Goal: Task Accomplishment & Management: Use online tool/utility

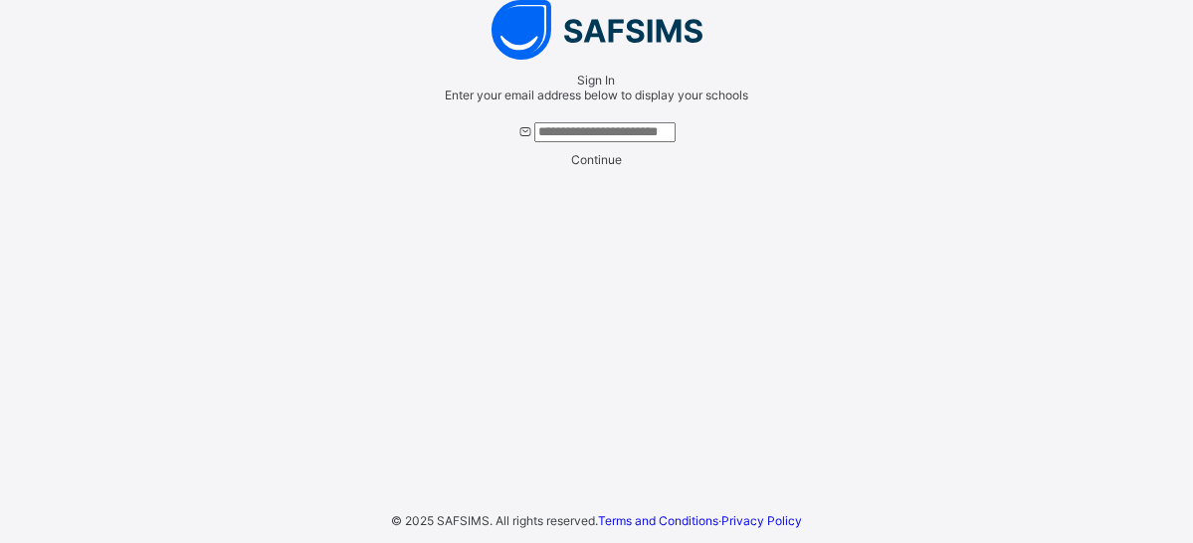
click at [583, 142] on input "text" at bounding box center [605, 132] width 141 height 20
click at [319, 179] on div "Sign In Enter your email address below to display your schools Continue © 2025 …" at bounding box center [596, 271] width 1193 height 543
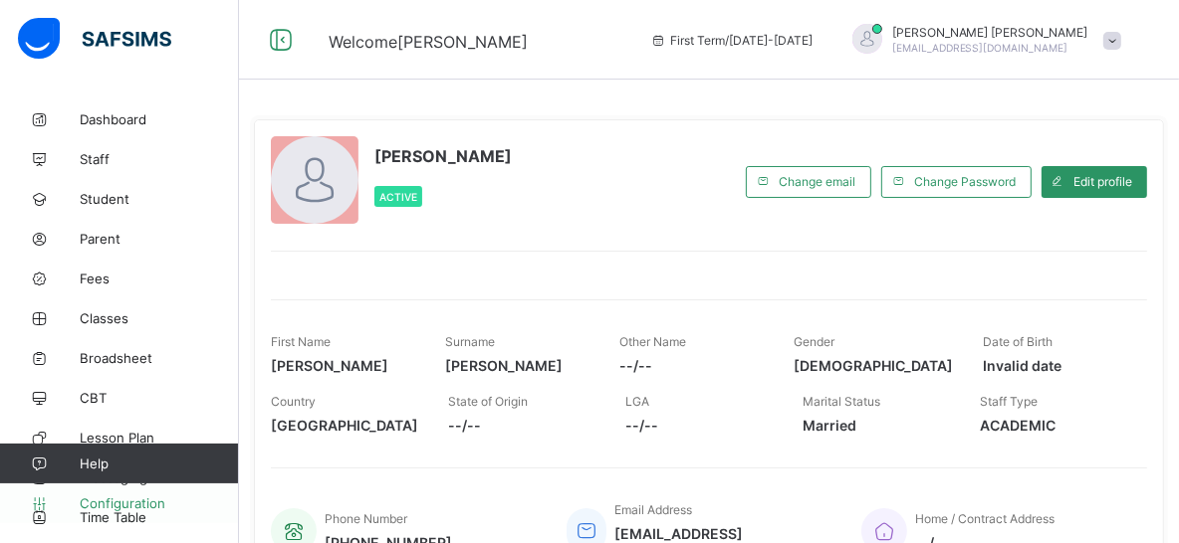
click at [141, 506] on span "Configuration" at bounding box center [159, 504] width 158 height 16
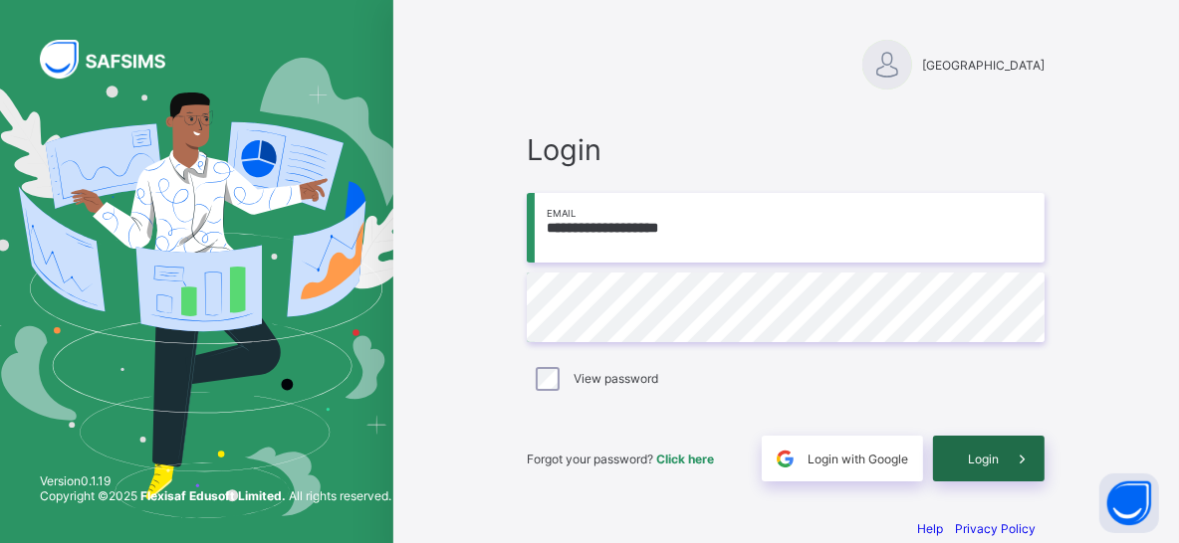
click at [980, 454] on span "Login" at bounding box center [982, 459] width 31 height 15
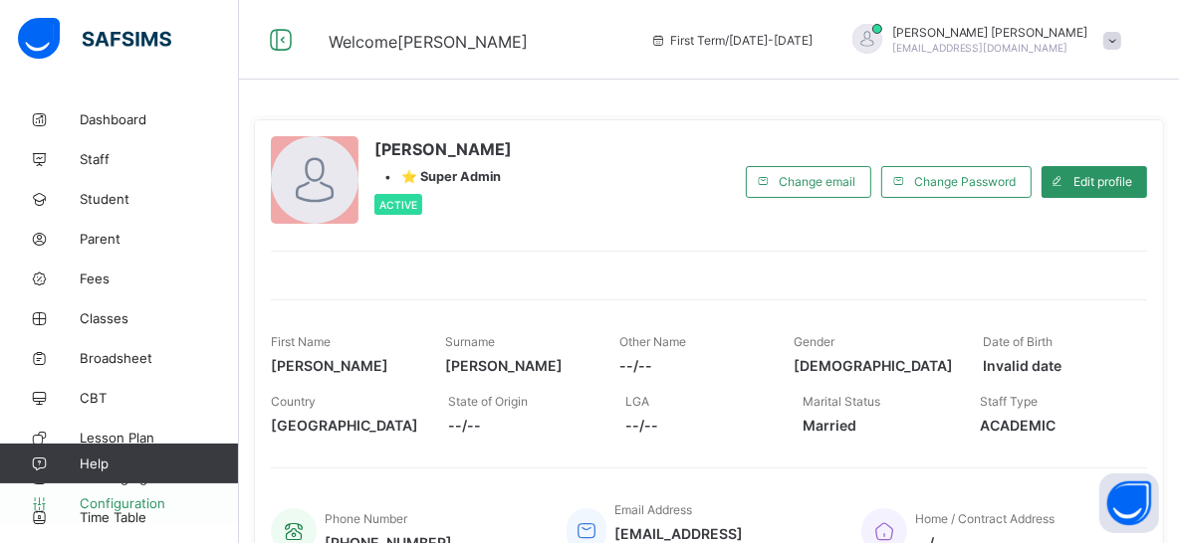
click at [157, 503] on span "Configuration" at bounding box center [159, 504] width 158 height 16
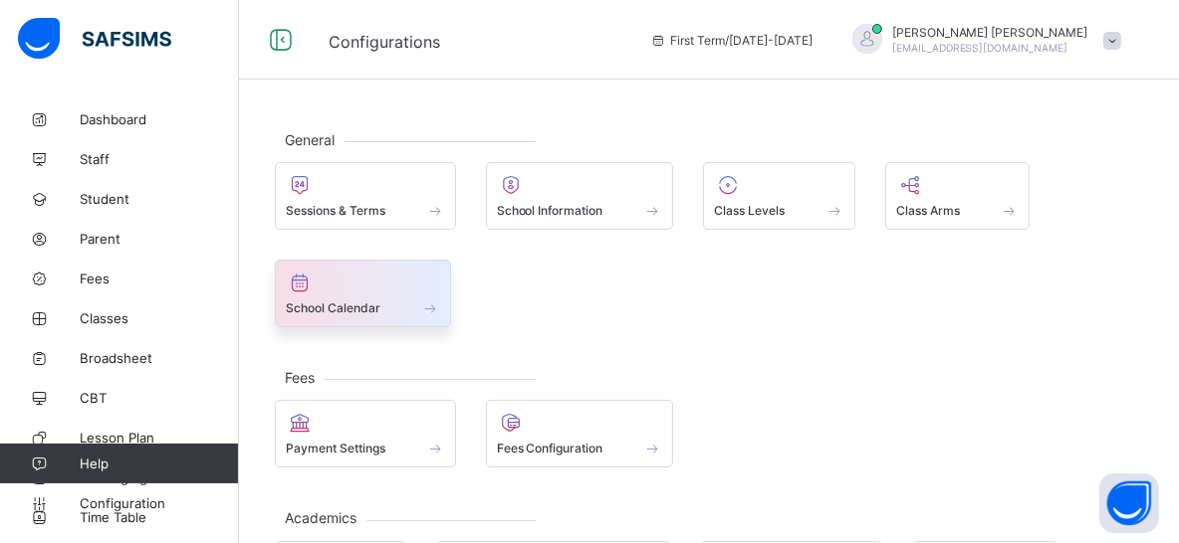
click at [379, 312] on div "School Calendar" at bounding box center [363, 308] width 154 height 17
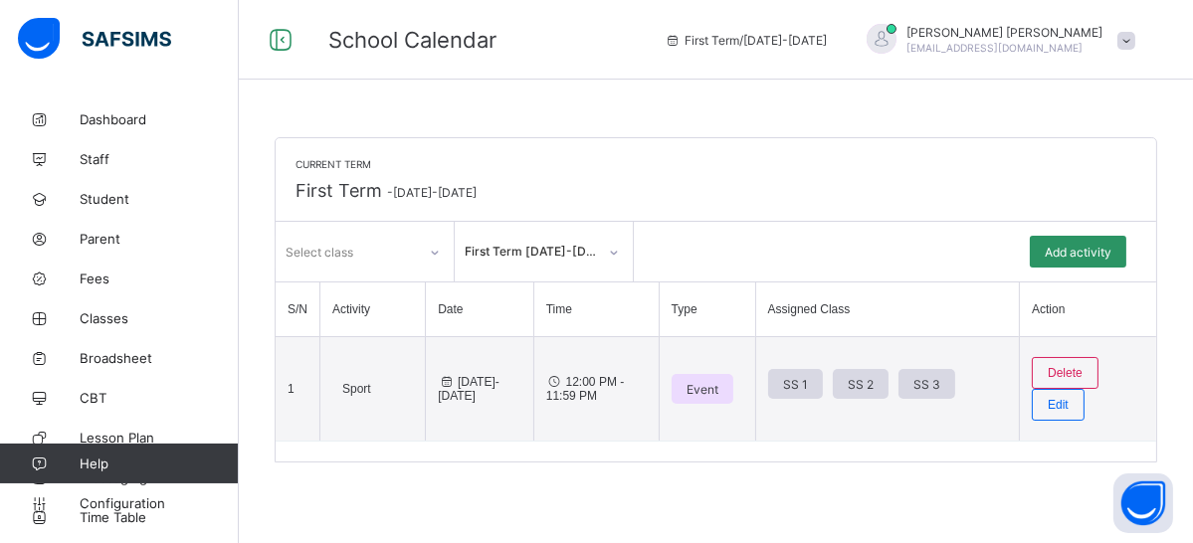
click at [1128, 43] on span at bounding box center [1127, 41] width 18 height 18
click at [661, 59] on div "School Calendar First Term / 2025-2026 Nelly Vincent nellyv212@gmail.com" at bounding box center [596, 40] width 1193 height 80
click at [1123, 39] on span at bounding box center [1127, 41] width 18 height 18
click at [635, 39] on span "School Calendar" at bounding box center [481, 40] width 307 height 26
click at [1058, 256] on span "Add activity" at bounding box center [1078, 252] width 67 height 15
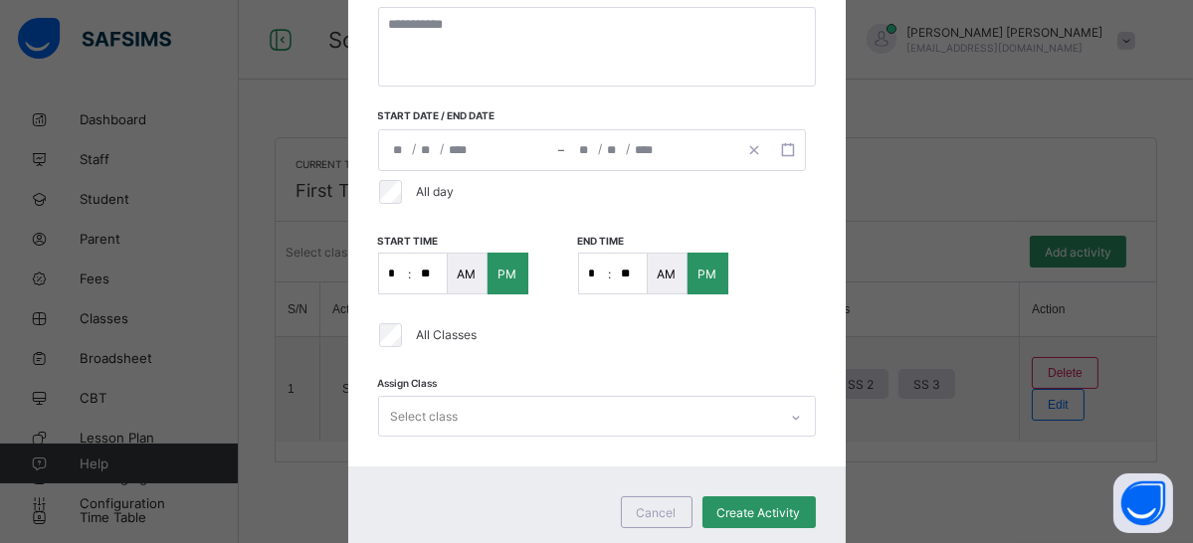
scroll to position [477, 0]
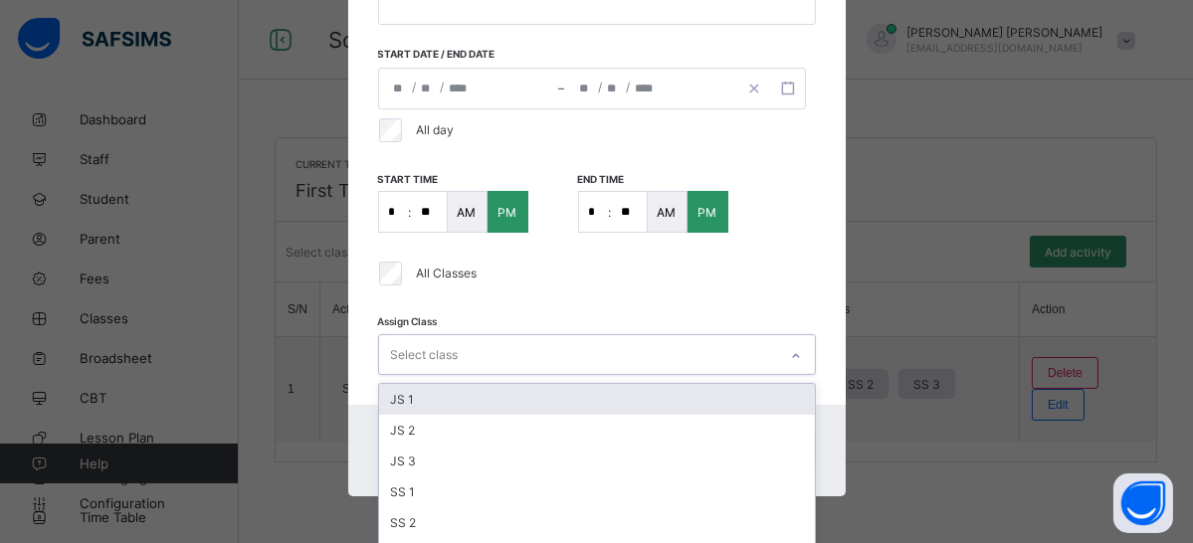
click at [628, 349] on div "Select class" at bounding box center [578, 354] width 398 height 39
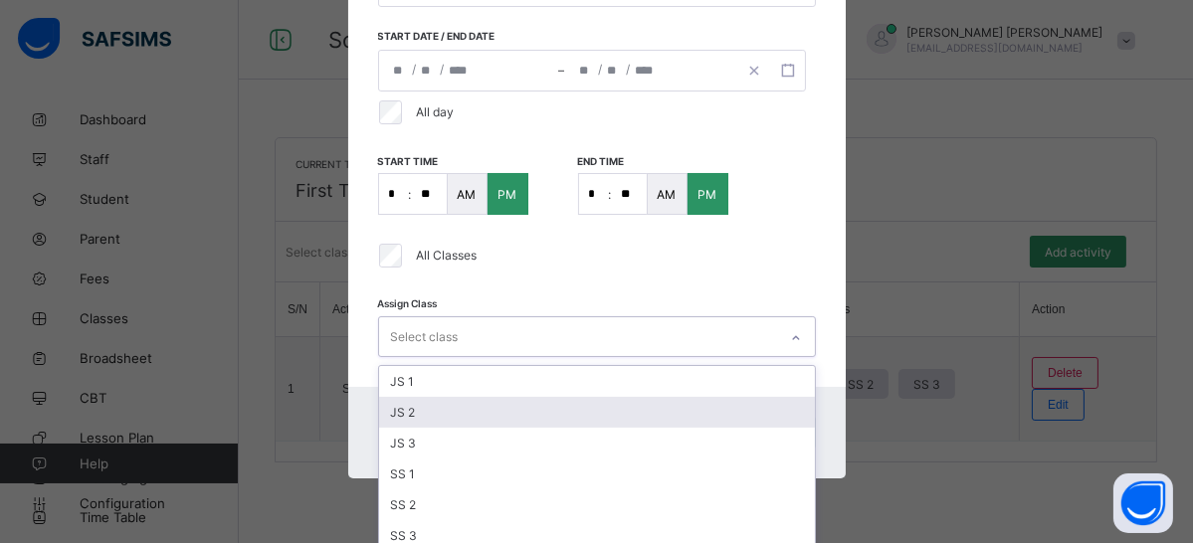
click at [590, 405] on div "JS 2" at bounding box center [597, 412] width 436 height 31
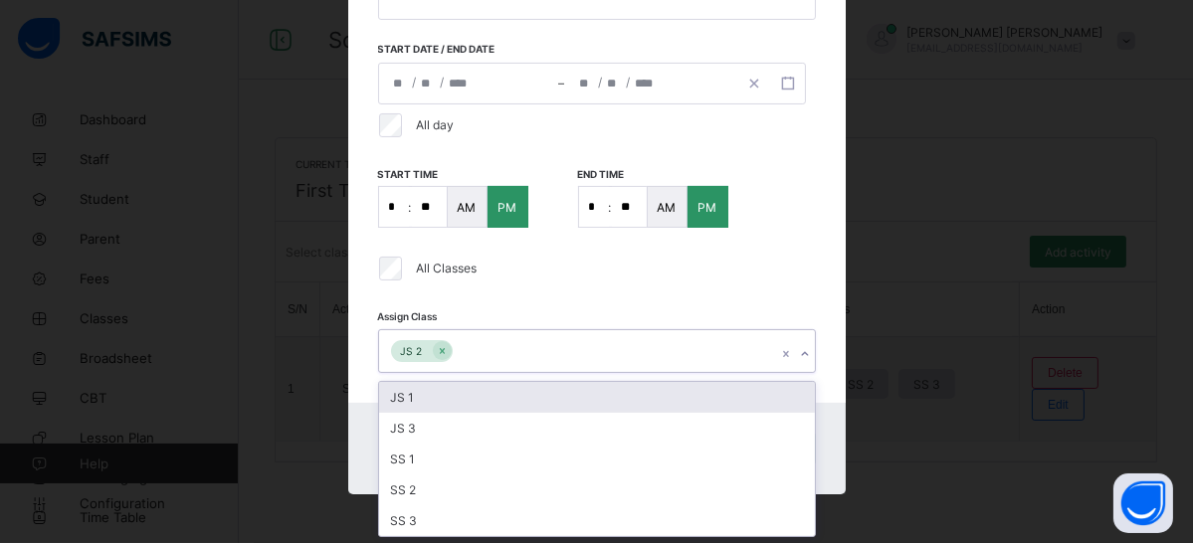
click at [584, 360] on div "JS 2" at bounding box center [578, 351] width 398 height 42
click at [697, 283] on div "All Classes" at bounding box center [593, 269] width 446 height 42
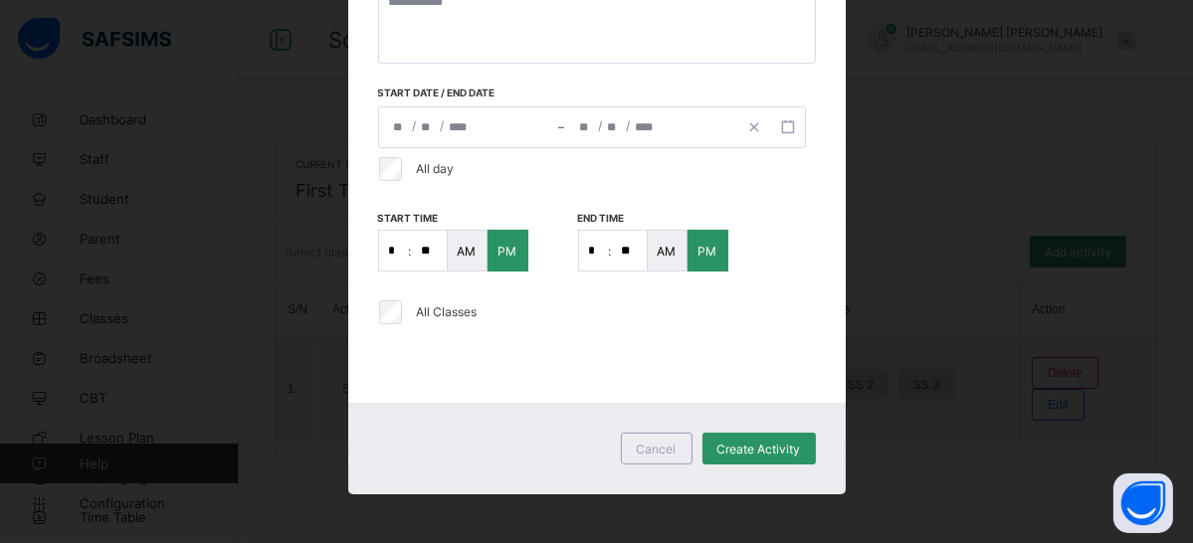
click at [675, 322] on div "All Classes" at bounding box center [593, 313] width 436 height 24
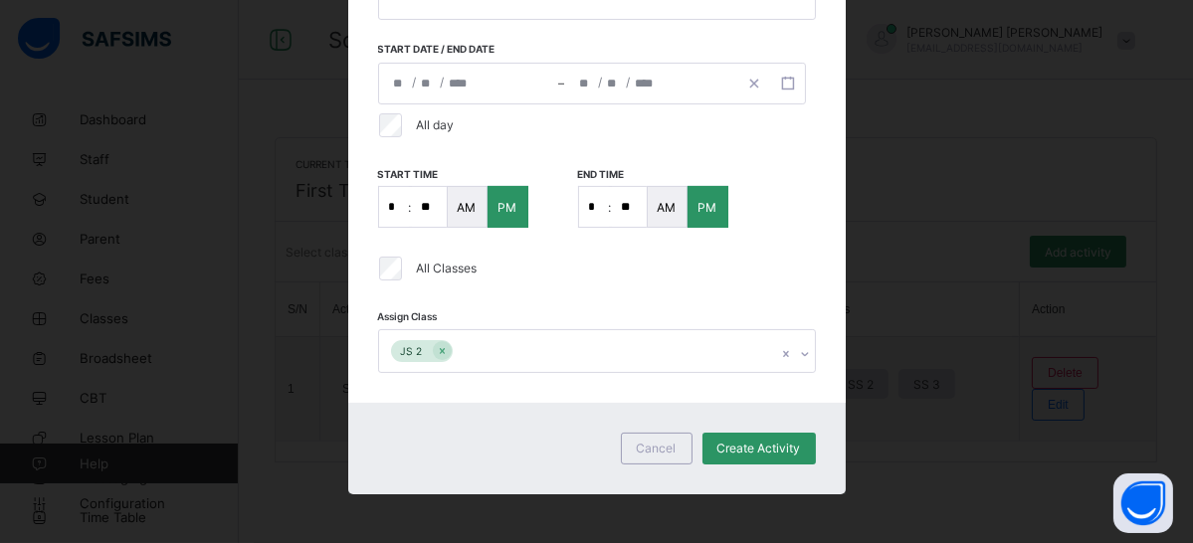
click at [767, 191] on div "start time * : ** AM PM End time * : ** AM PM" at bounding box center [597, 197] width 438 height 62
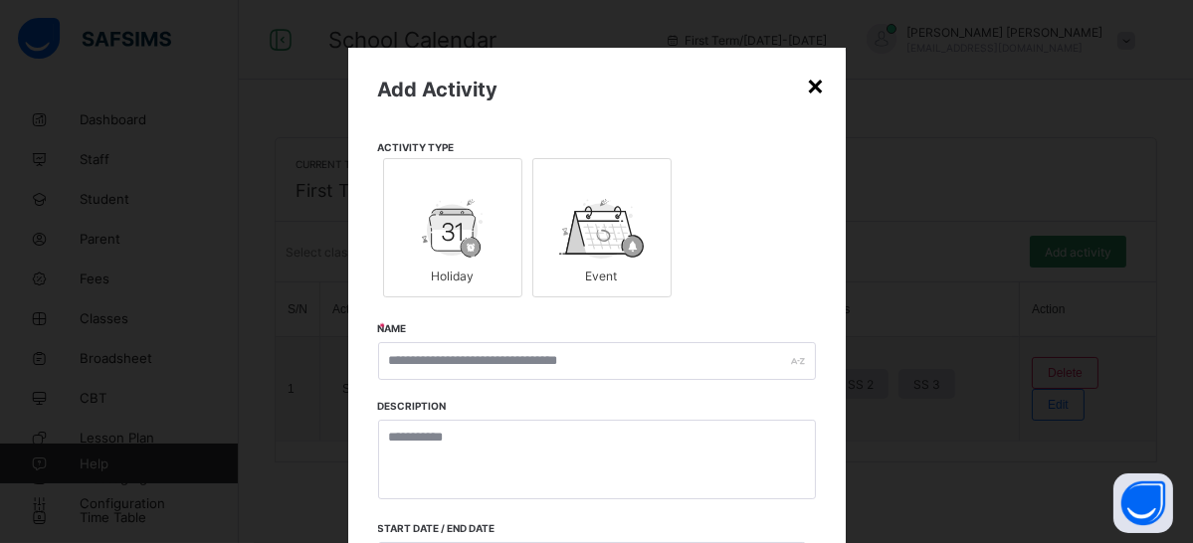
scroll to position [0, 0]
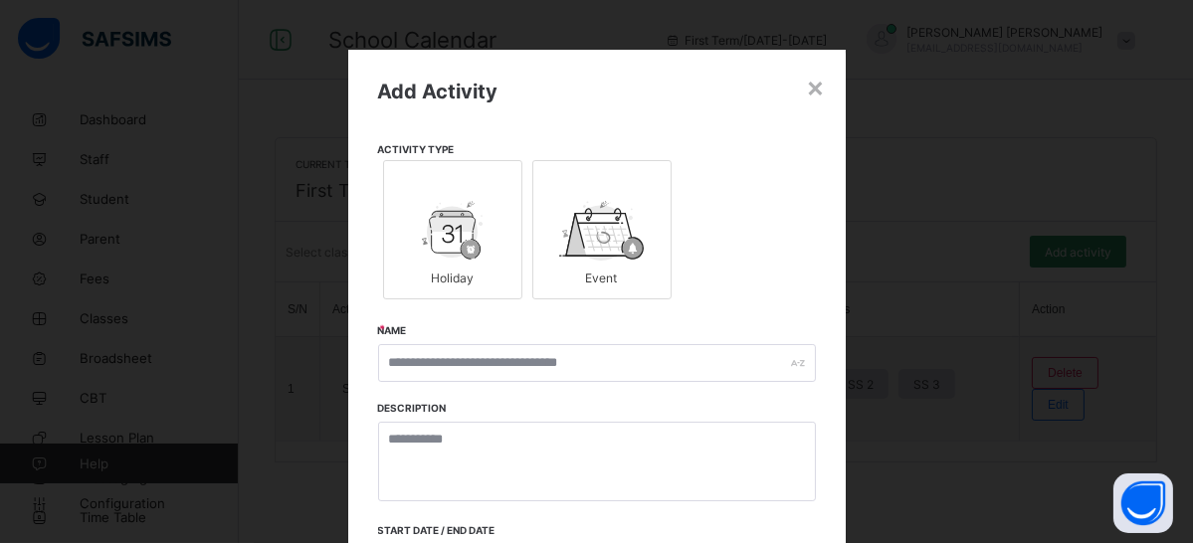
click at [811, 97] on div "×" at bounding box center [816, 87] width 19 height 34
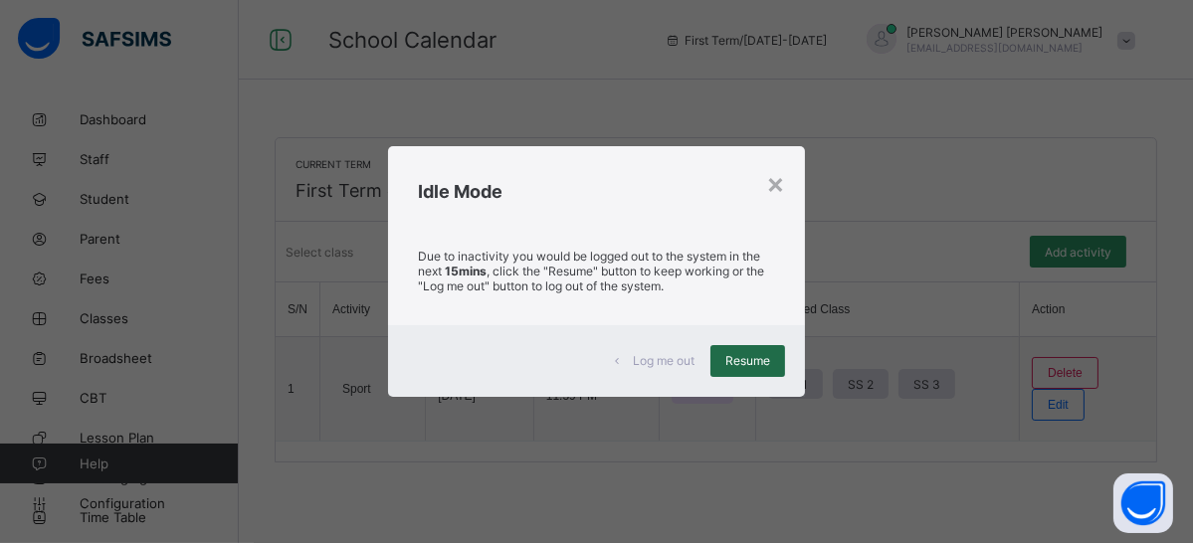
click at [753, 361] on span "Resume" at bounding box center [748, 360] width 45 height 15
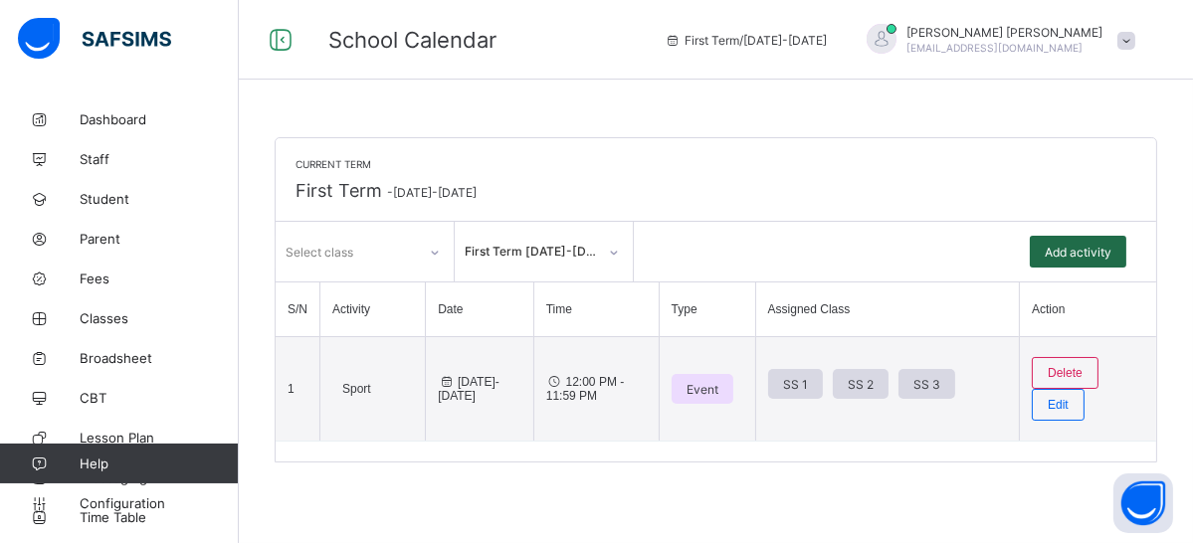
click at [1092, 261] on div "Add activity" at bounding box center [1078, 252] width 97 height 32
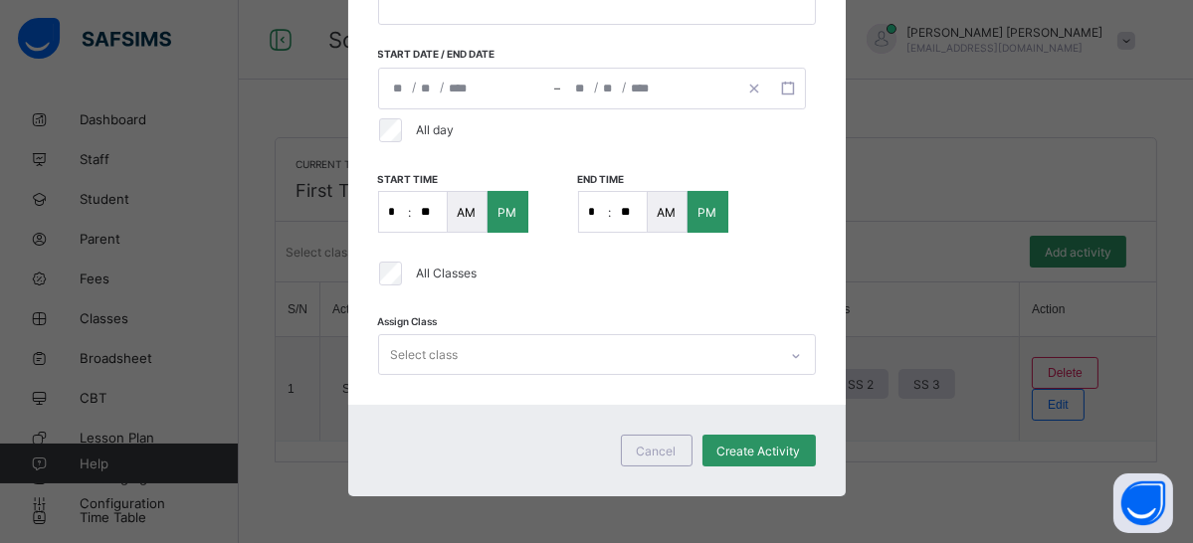
click at [549, 352] on div "Select class" at bounding box center [578, 354] width 398 height 39
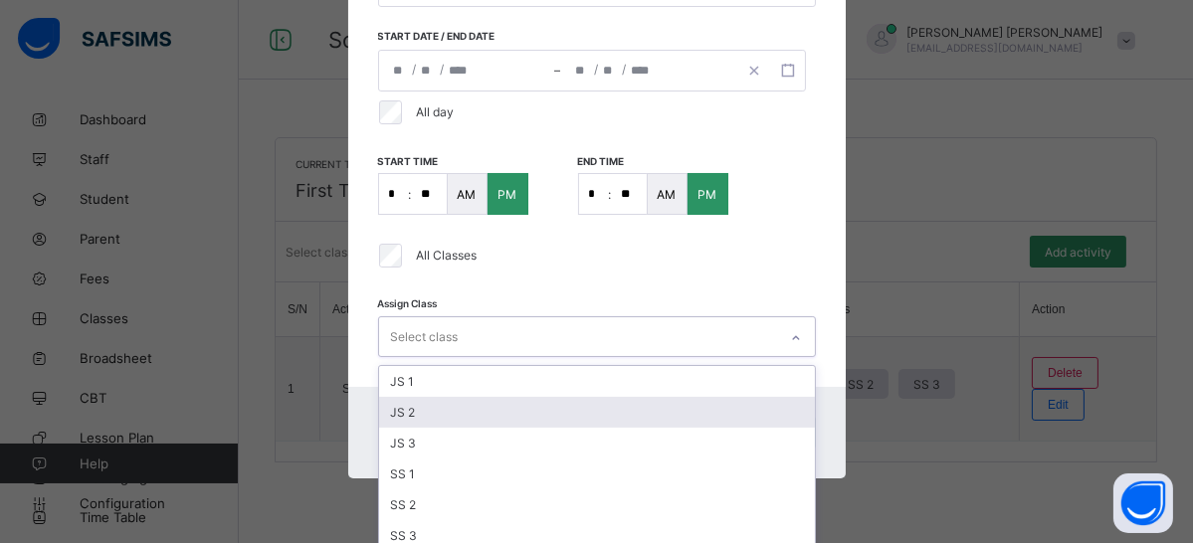
click at [514, 415] on div "JS 2" at bounding box center [597, 412] width 436 height 31
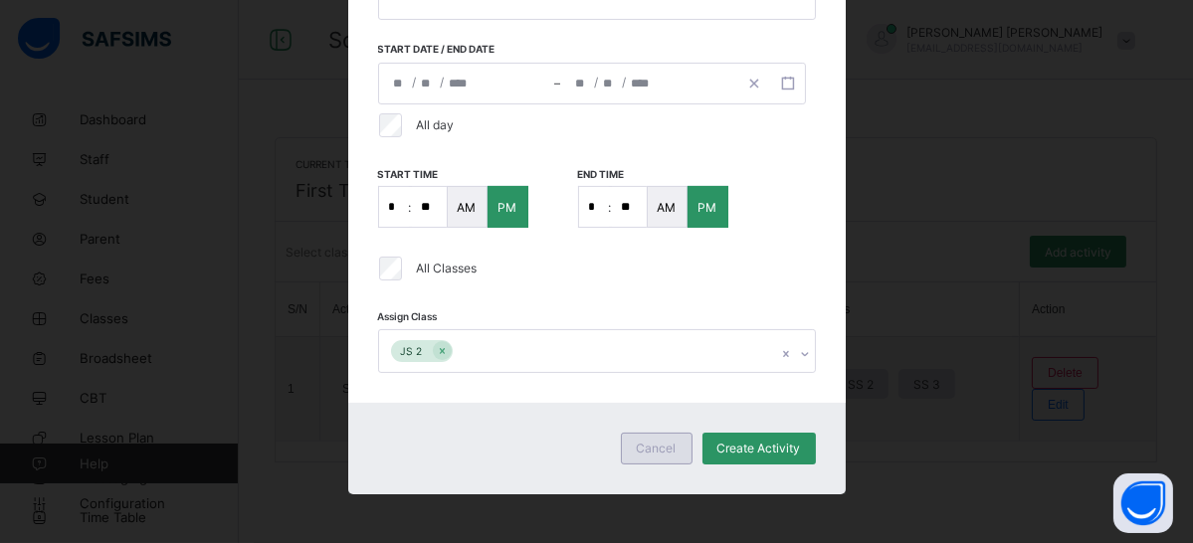
click at [661, 443] on span "Cancel" at bounding box center [657, 448] width 40 height 15
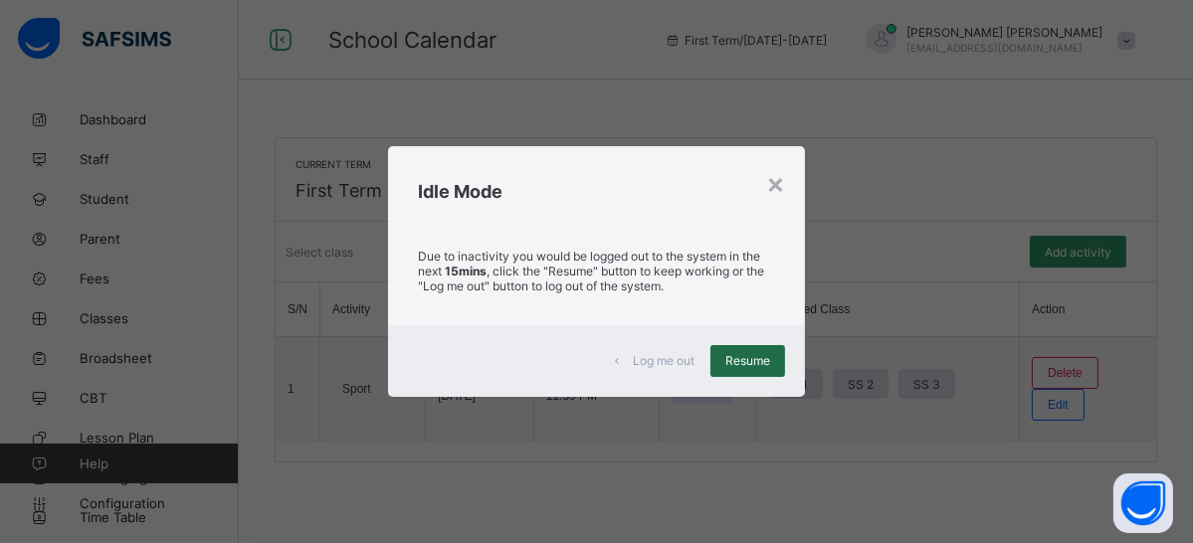
click at [762, 349] on div "Resume" at bounding box center [748, 361] width 75 height 32
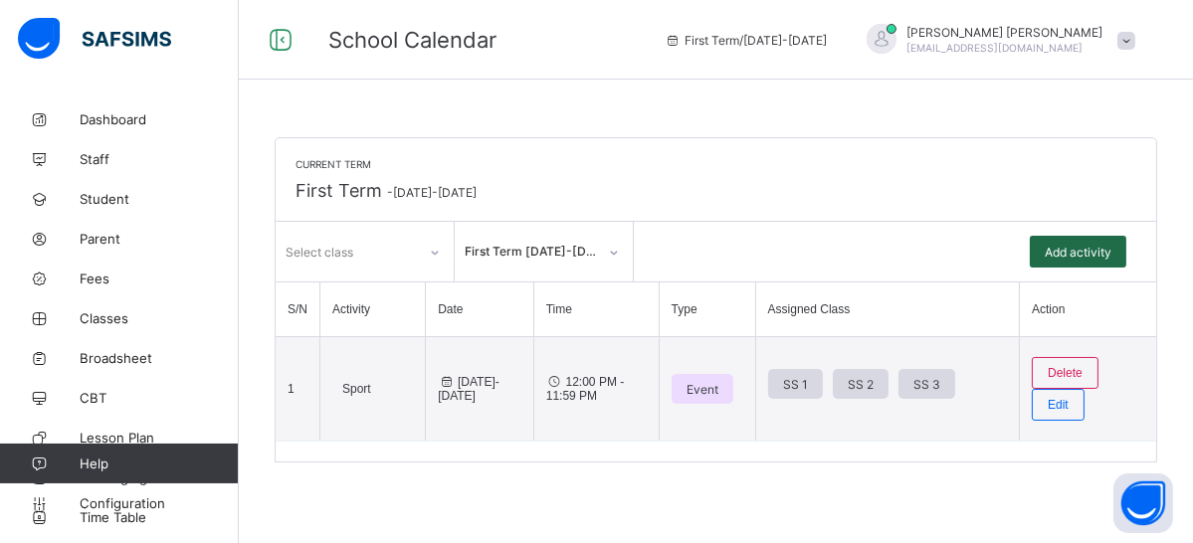
click at [1071, 251] on span "Add activity" at bounding box center [1078, 252] width 67 height 15
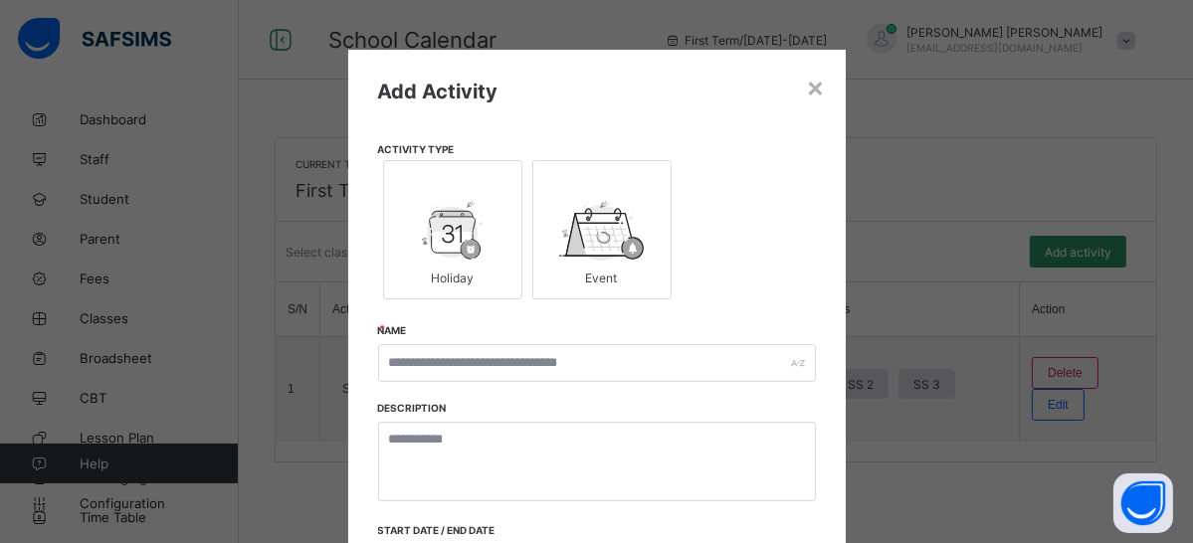
scroll to position [477, 0]
